Goal: Task Accomplishment & Management: Use online tool/utility

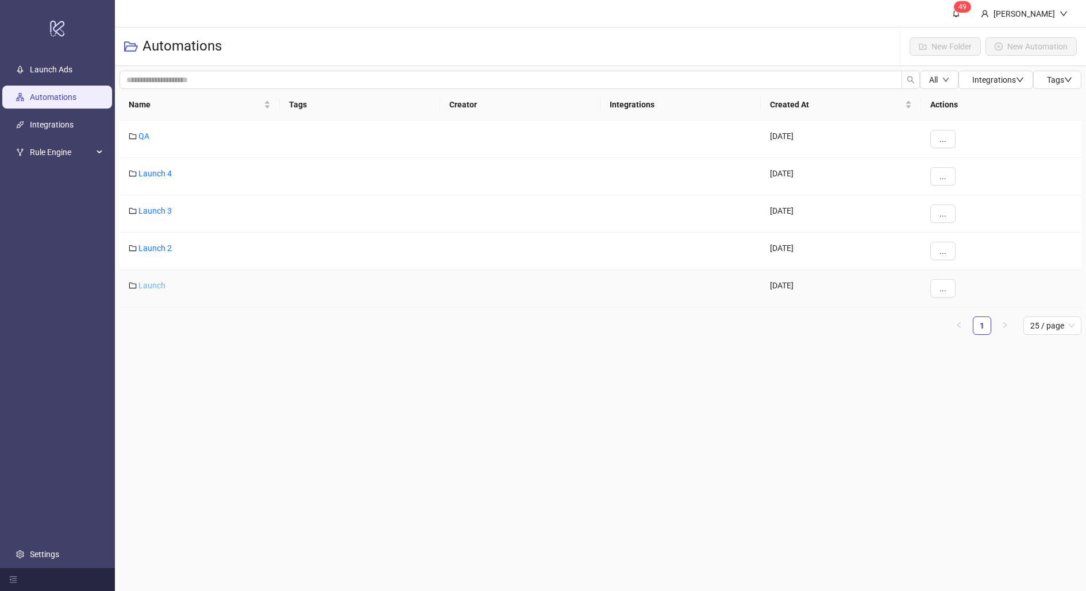
click at [149, 284] on link "Launch" at bounding box center [152, 285] width 27 height 9
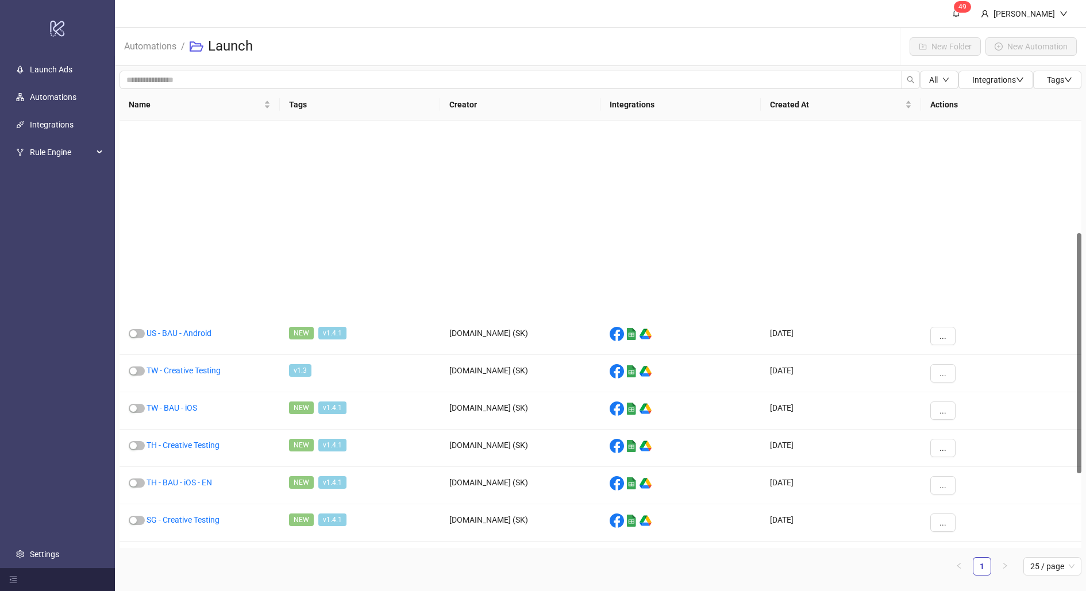
scroll to position [357, 0]
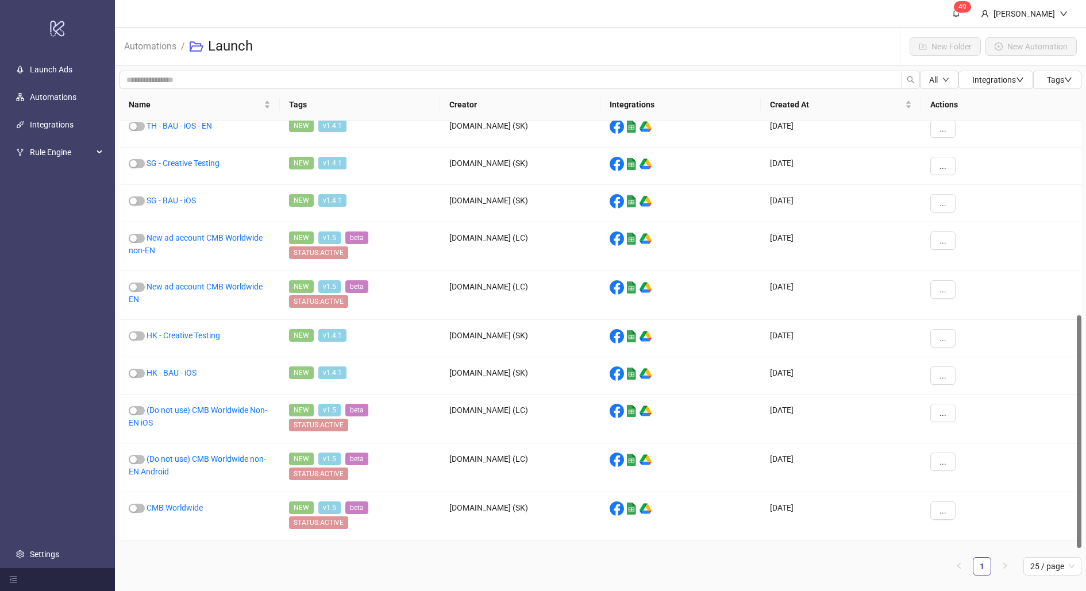
click at [167, 472] on div "CMB US" at bounding box center [200, 559] width 160 height 37
click at [168, 472] on link "CMB US" at bounding box center [161, 556] width 29 height 9
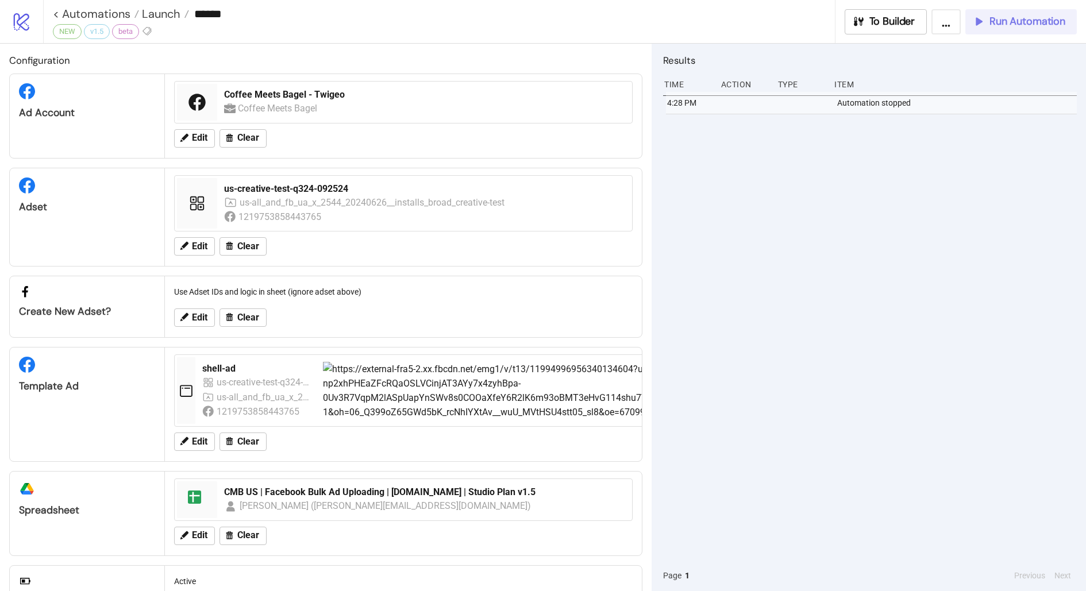
click at [869, 24] on icon "button" at bounding box center [978, 21] width 11 height 11
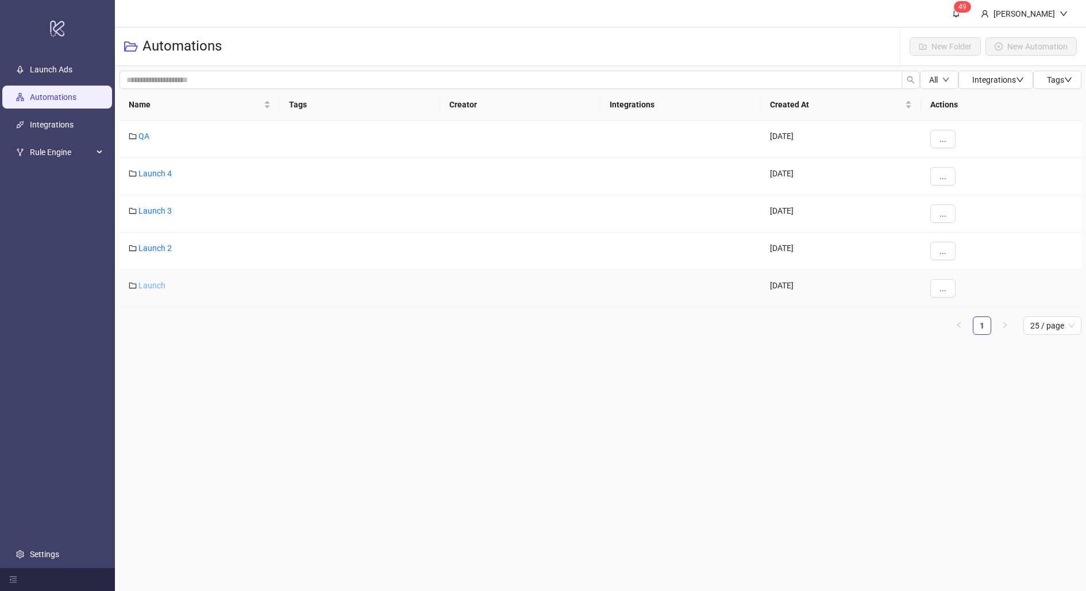
click at [154, 284] on link "Launch" at bounding box center [152, 285] width 27 height 9
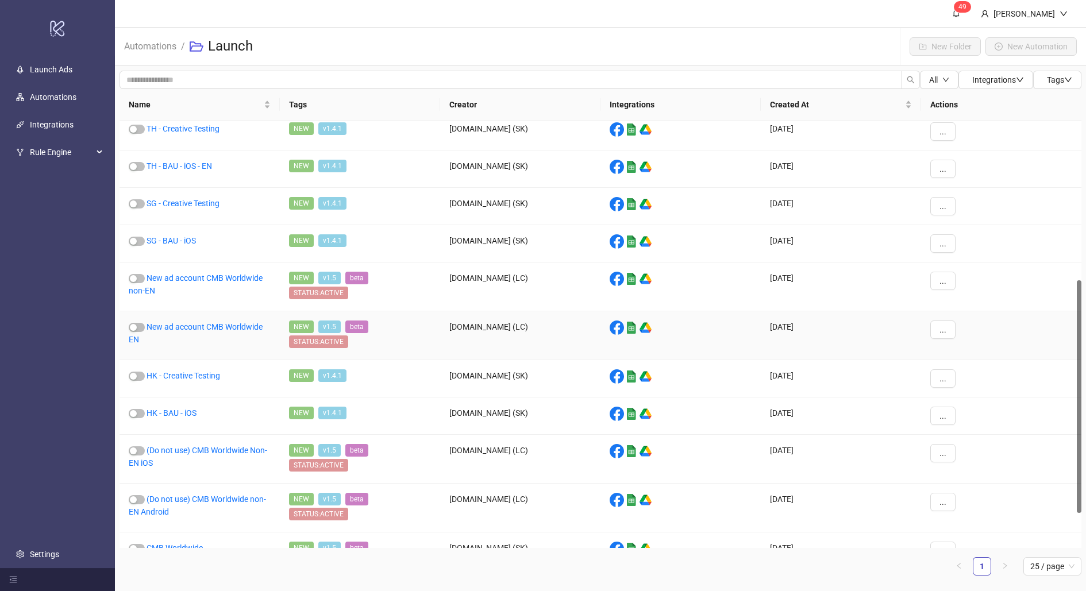
scroll to position [357, 0]
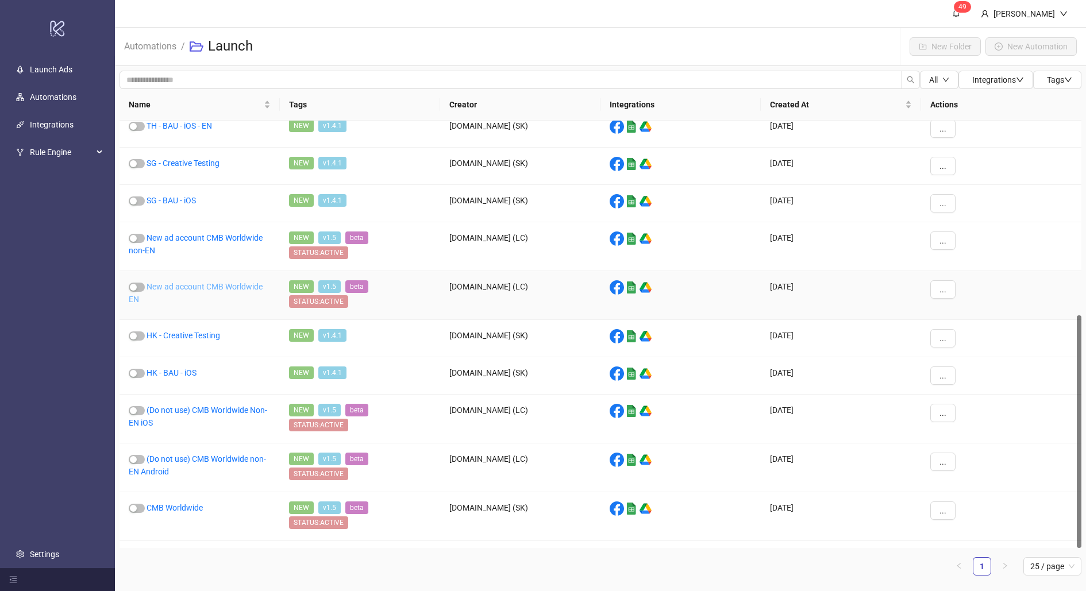
click at [181, 283] on link "New ad account CMB Worldwide EN" at bounding box center [196, 293] width 134 height 22
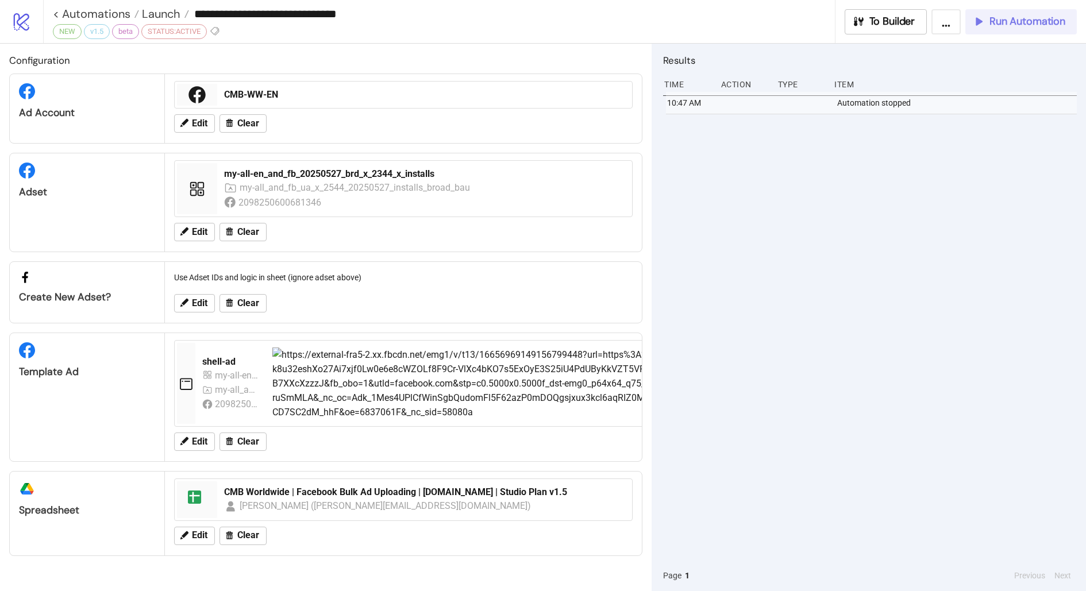
click at [981, 26] on icon "button" at bounding box center [979, 21] width 13 height 13
